Goal: Task Accomplishment & Management: Manage account settings

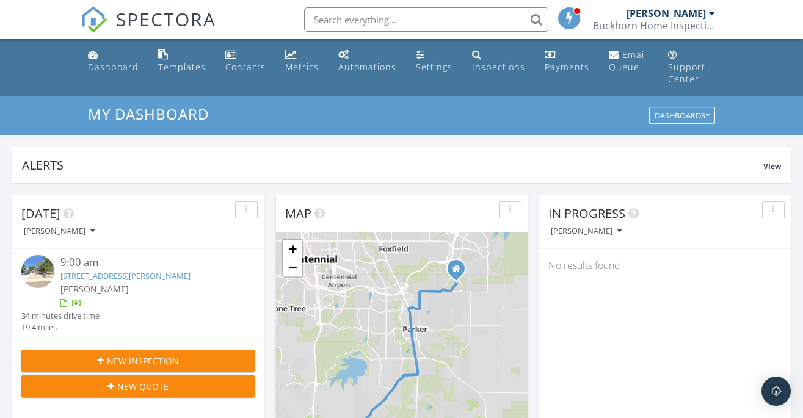
click at [104, 271] on link "[STREET_ADDRESS][PERSON_NAME]" at bounding box center [125, 276] width 130 height 11
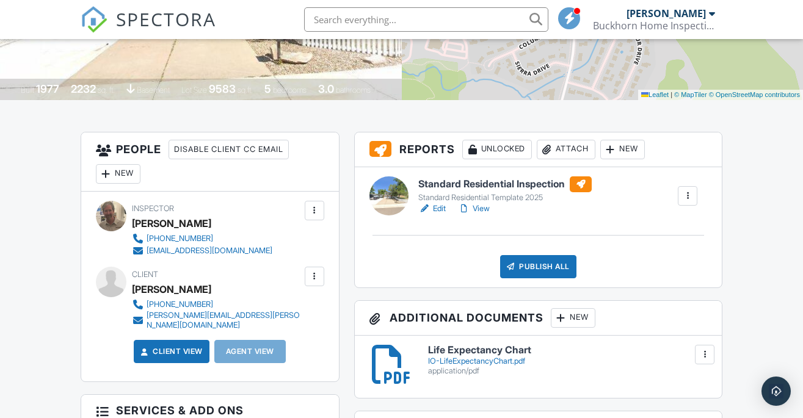
scroll to position [239, 0]
click at [436, 211] on link "Edit" at bounding box center [431, 208] width 27 height 12
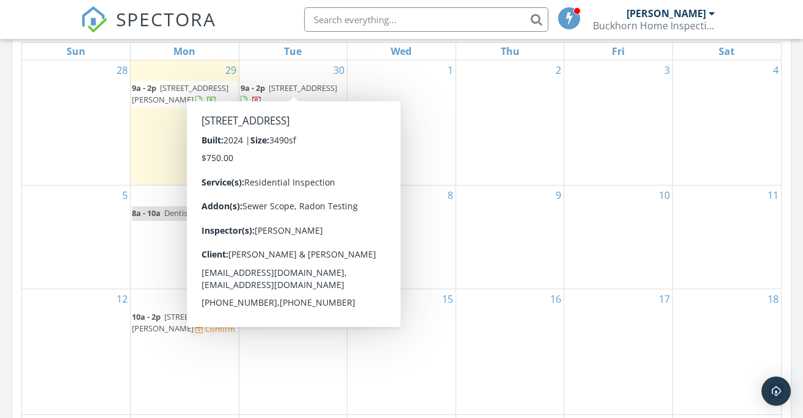
scroll to position [608, 0]
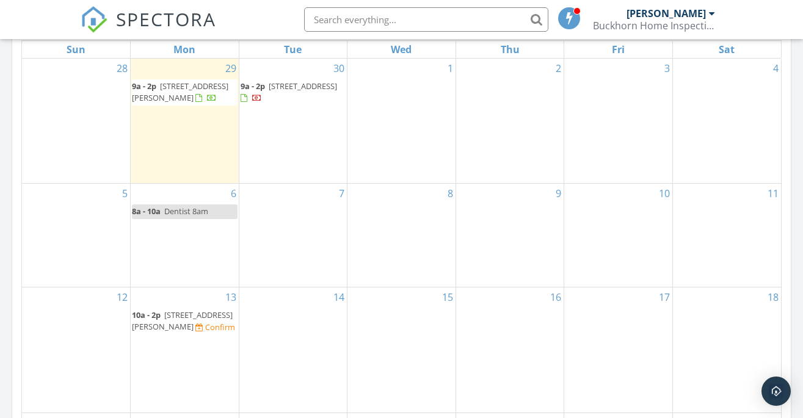
click at [180, 310] on span "[STREET_ADDRESS][PERSON_NAME]" at bounding box center [182, 321] width 101 height 23
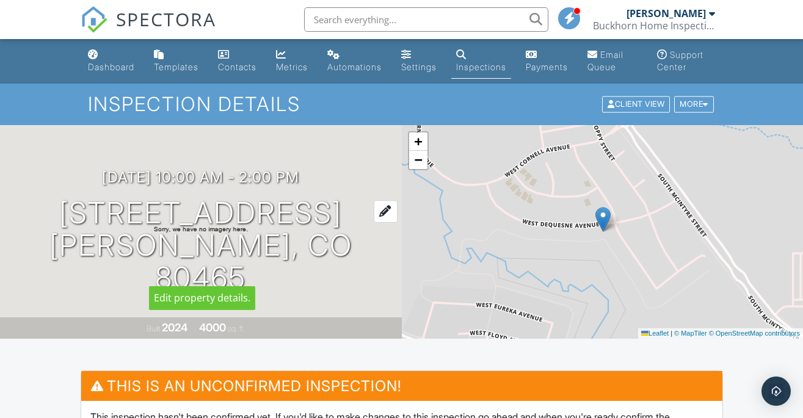
click at [188, 228] on h1 "[STREET_ADDRESS] [PERSON_NAME], CO 80465" at bounding box center [201, 245] width 363 height 96
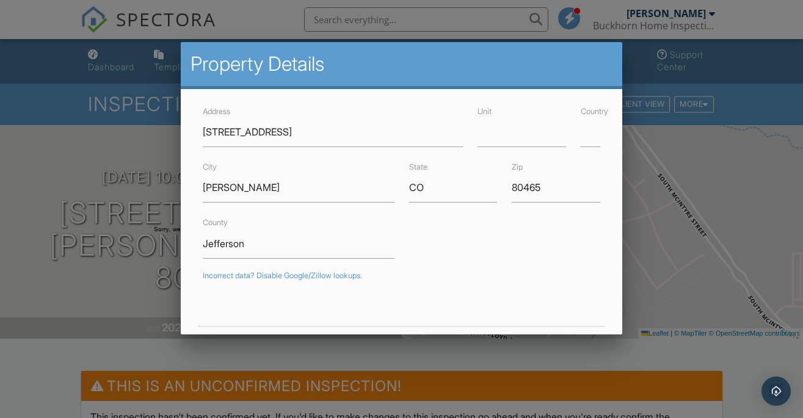
click at [710, 162] on div at bounding box center [401, 200] width 803 height 523
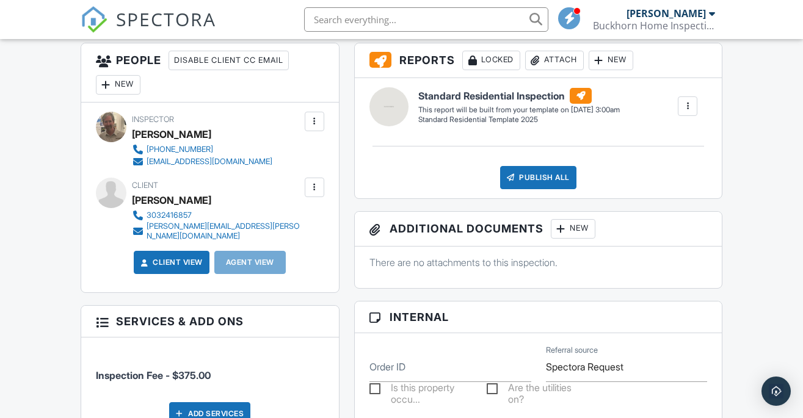
scroll to position [461, 0]
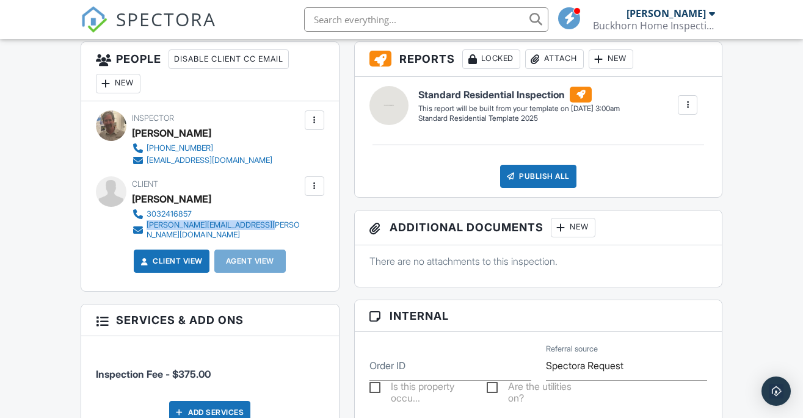
drag, startPoint x: 266, startPoint y: 225, endPoint x: 147, endPoint y: 222, distance: 119.1
click at [147, 222] on div "3032416857 [PERSON_NAME][EMAIL_ADDRESS][PERSON_NAME][DOMAIN_NAME]" at bounding box center [222, 224] width 180 height 32
copy div "[PERSON_NAME][EMAIL_ADDRESS][PERSON_NAME][DOMAIN_NAME]"
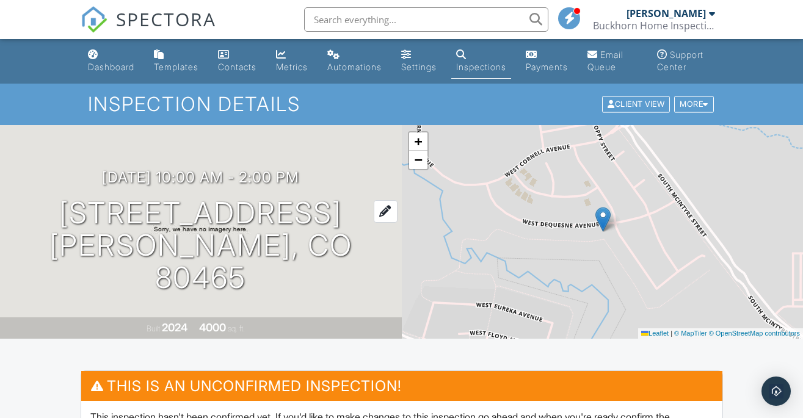
scroll to position [0, 0]
click at [195, 231] on h1 "[STREET_ADDRESS] [PERSON_NAME], CO 80465" at bounding box center [201, 245] width 363 height 96
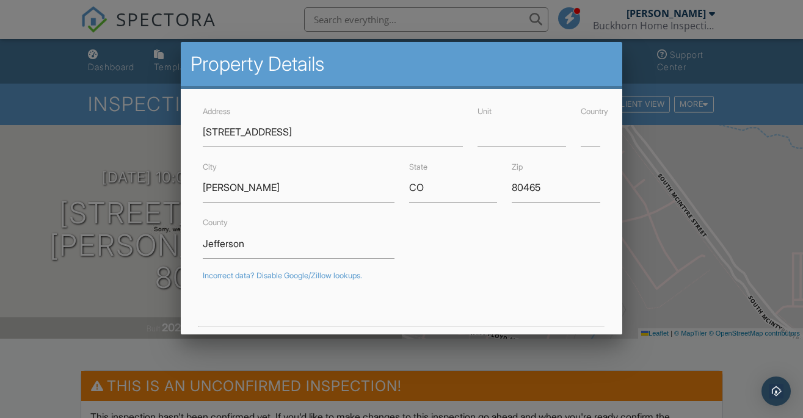
click at [765, 89] on div at bounding box center [401, 200] width 803 height 523
